Goal: Task Accomplishment & Management: Manage account settings

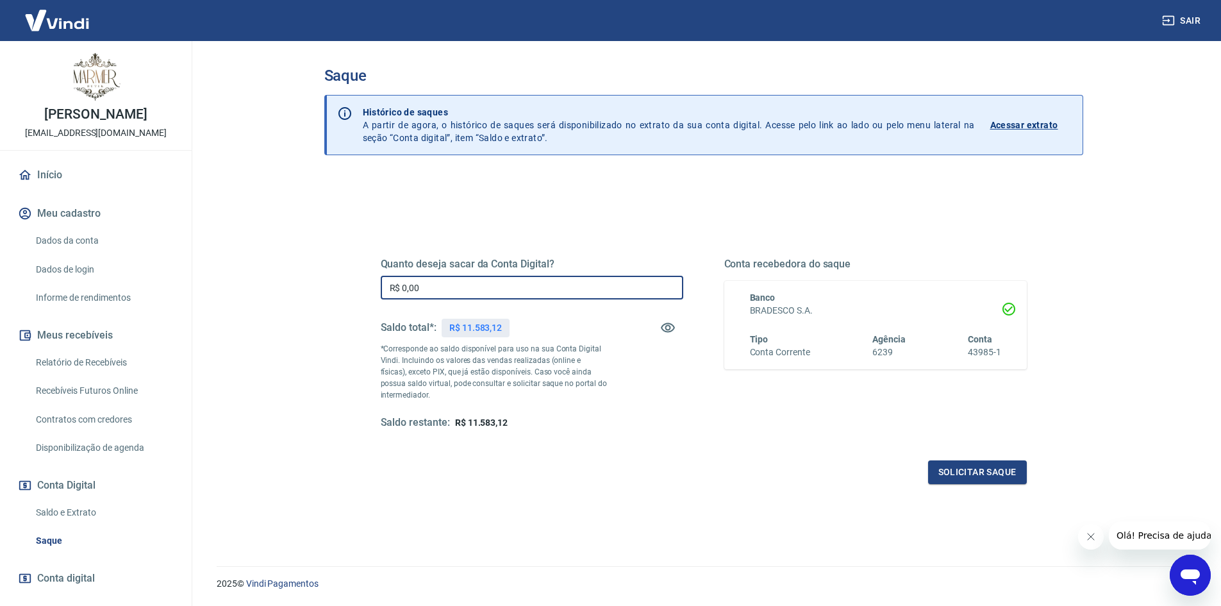
click at [440, 292] on input "R$ 0,00" at bounding box center [532, 288] width 303 height 24
type input "R$ 11.583,12"
click at [946, 473] on button "Solicitar saque" at bounding box center [977, 472] width 99 height 24
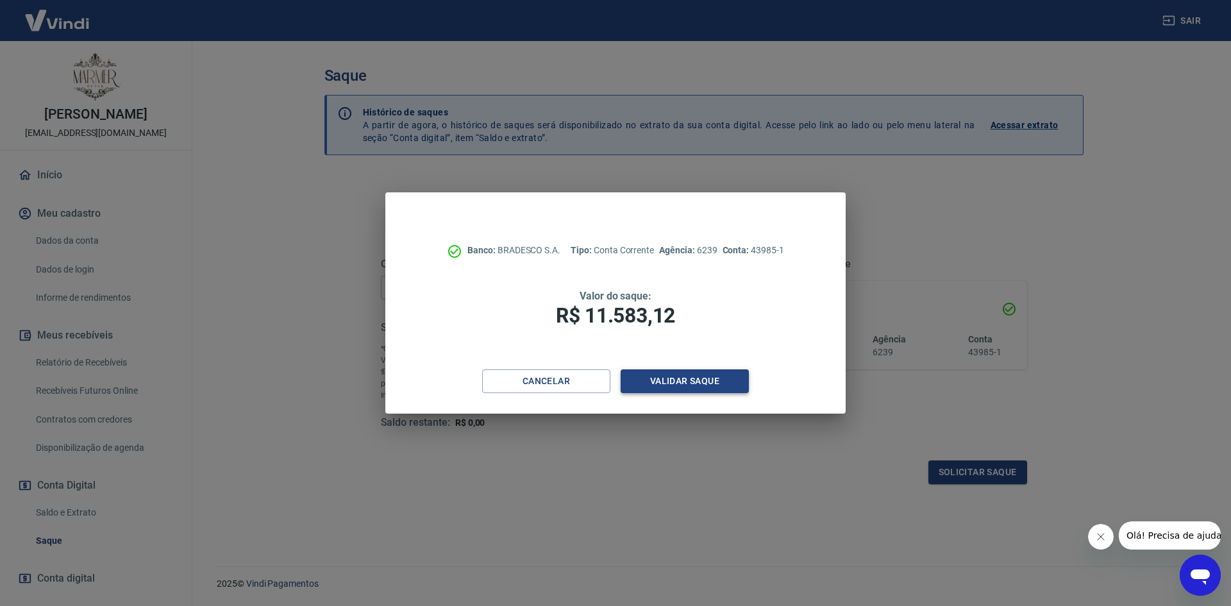
click at [639, 381] on button "Validar saque" at bounding box center [684, 381] width 128 height 24
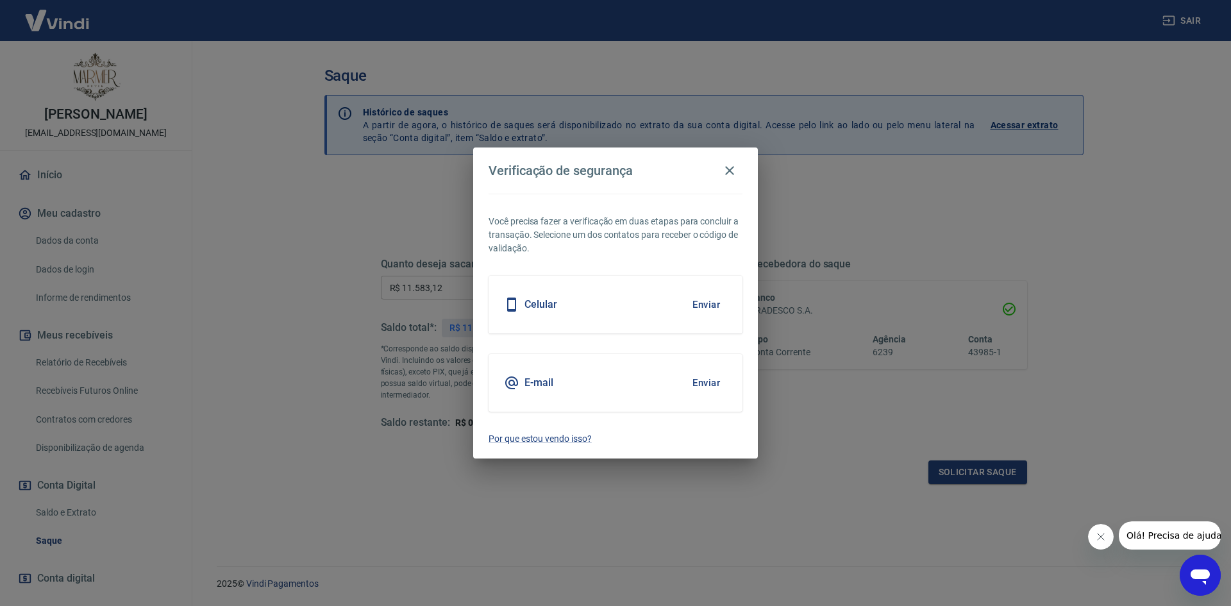
click at [697, 306] on button "Enviar" at bounding box center [706, 304] width 42 height 27
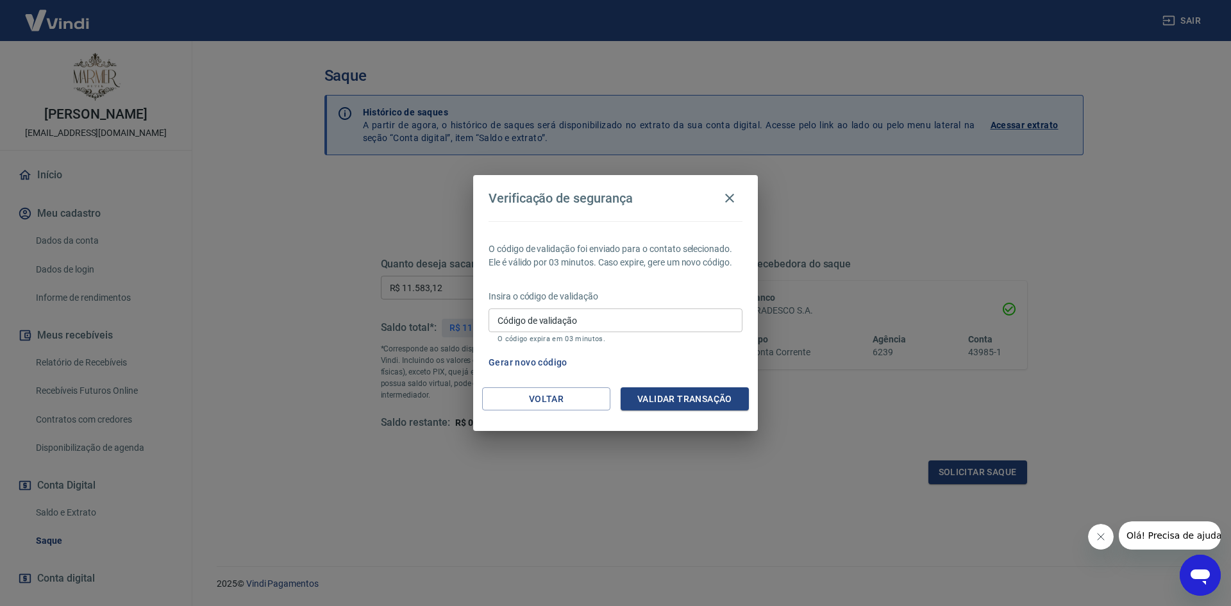
click at [630, 320] on input "Código de validação" at bounding box center [615, 320] width 254 height 24
click at [553, 326] on input "Código de validação" at bounding box center [615, 320] width 254 height 24
type input "163580"
click at [711, 401] on button "Validar transação" at bounding box center [684, 399] width 128 height 24
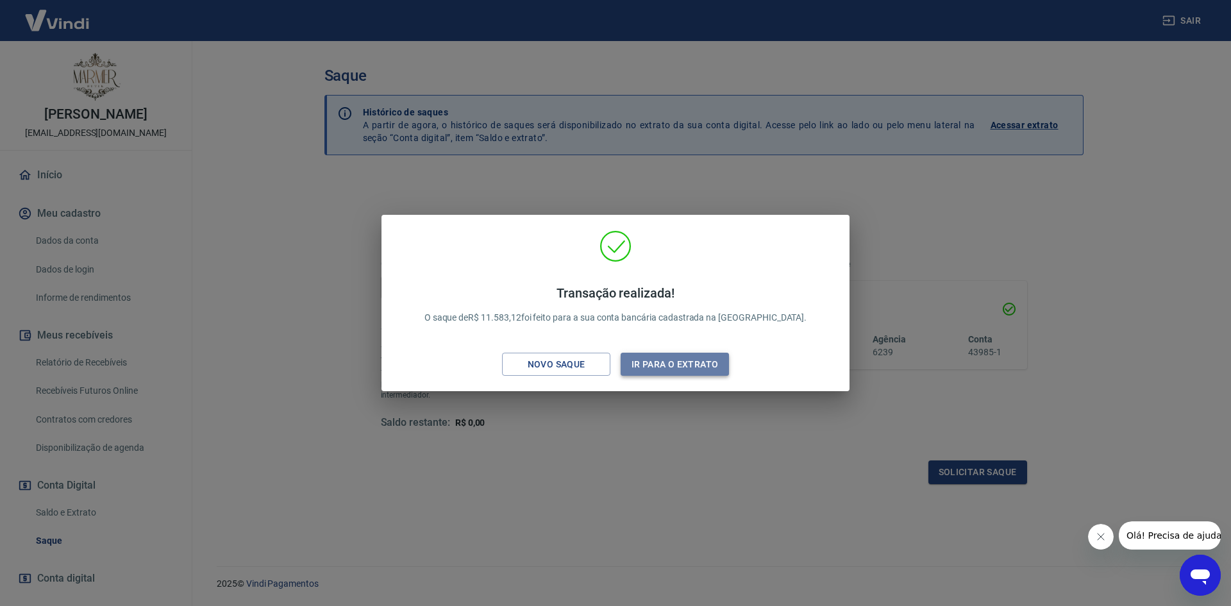
click at [684, 367] on button "Ir para o extrato" at bounding box center [674, 365] width 108 height 24
